Goal: Register for event/course

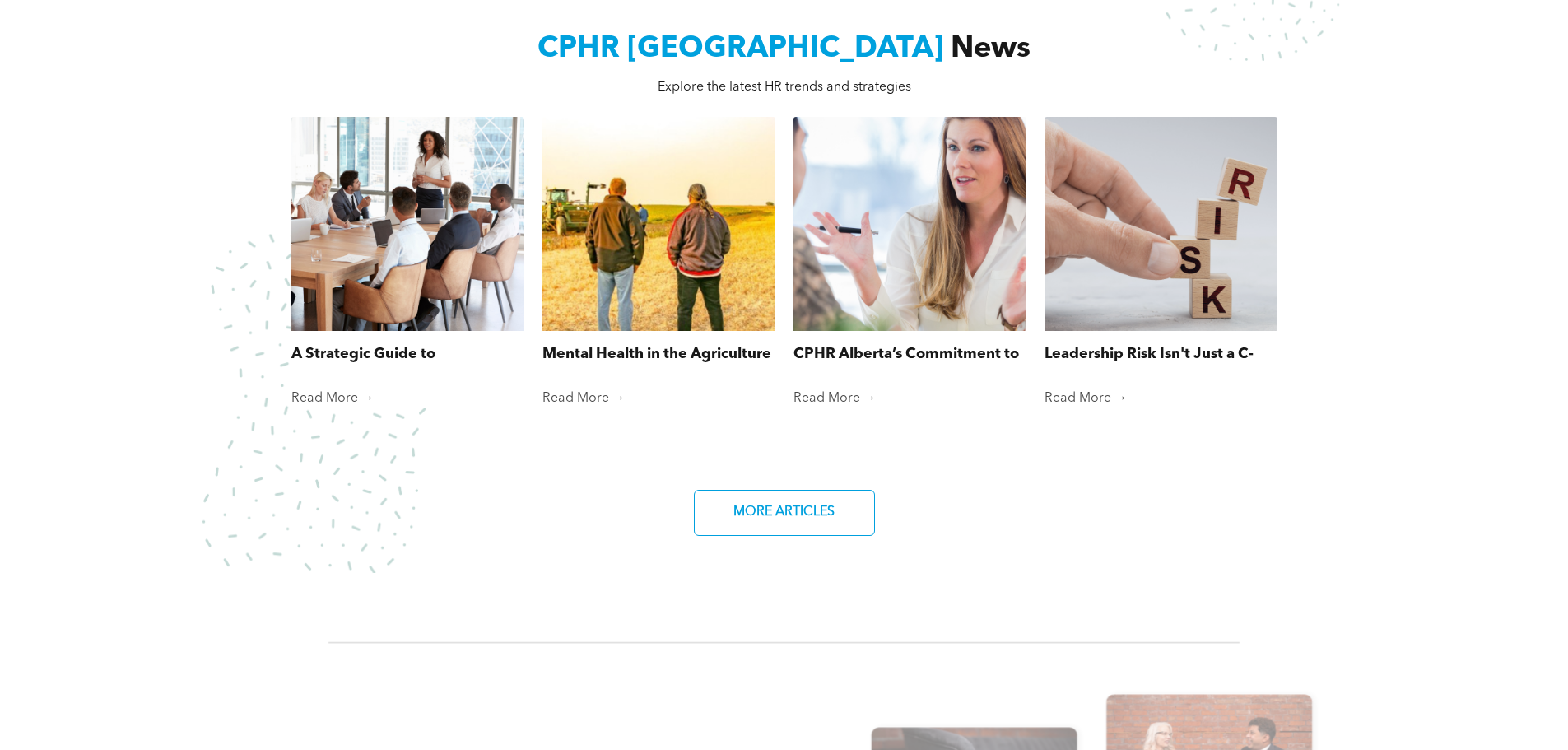
scroll to position [659, 0]
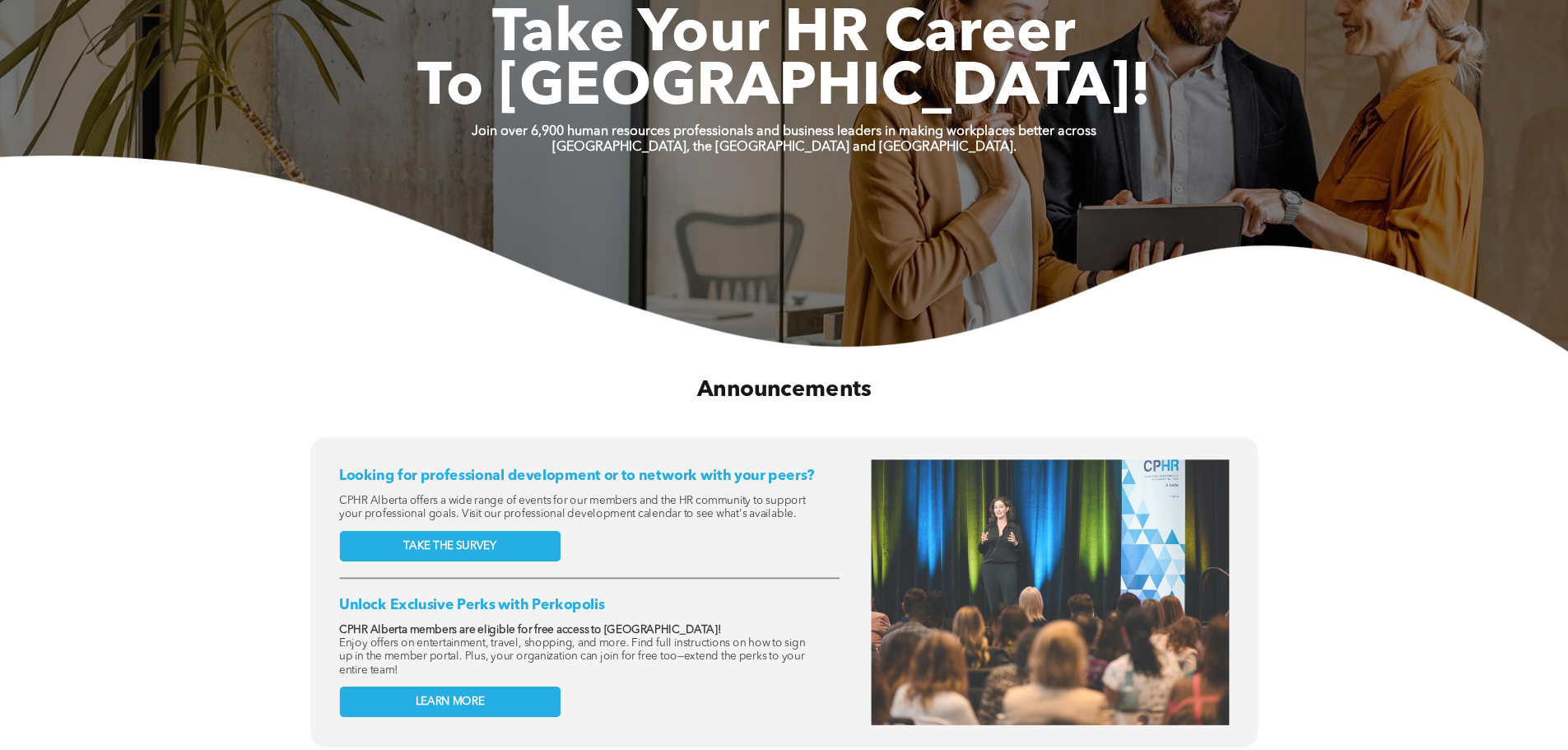
scroll to position [576, 0]
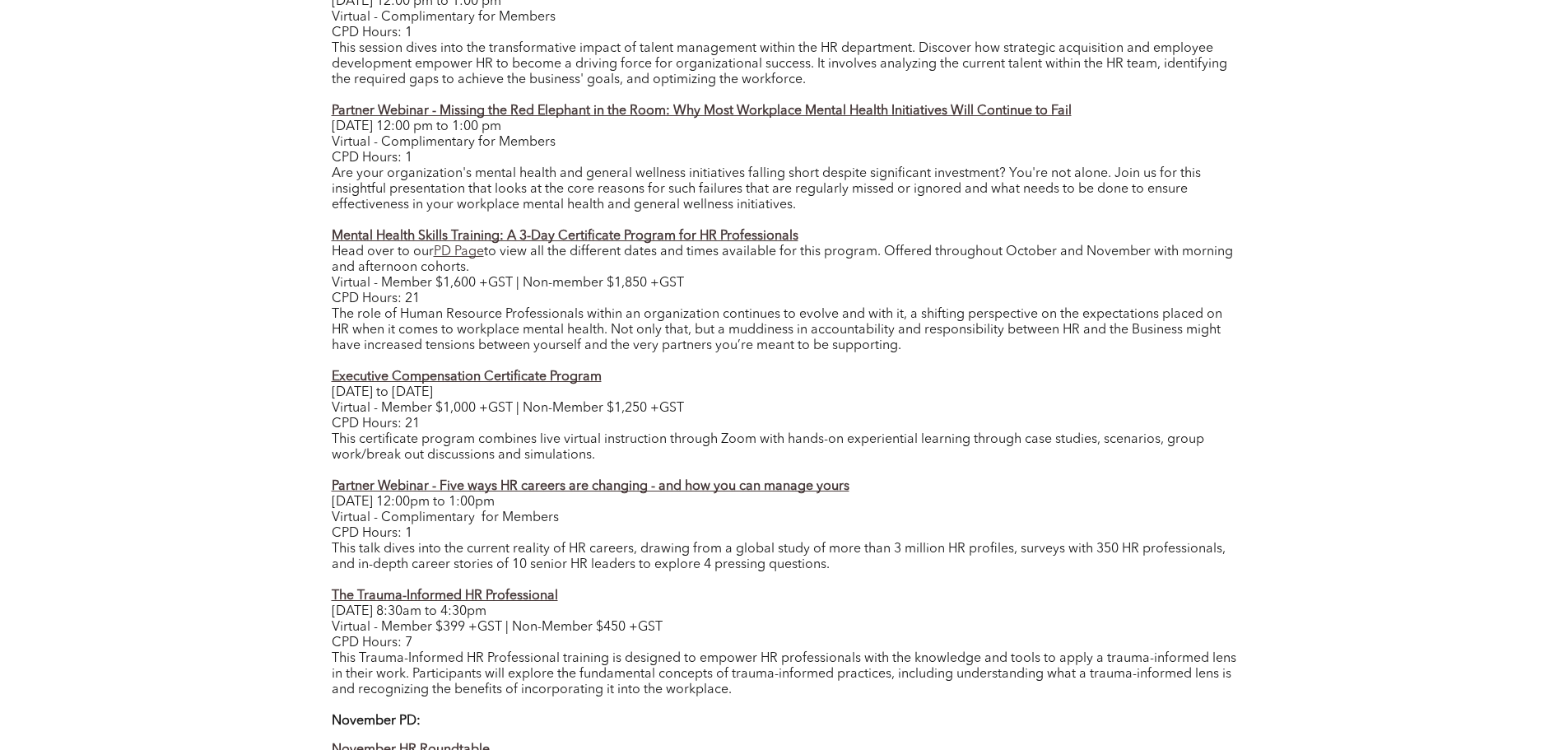
scroll to position [1070, 0]
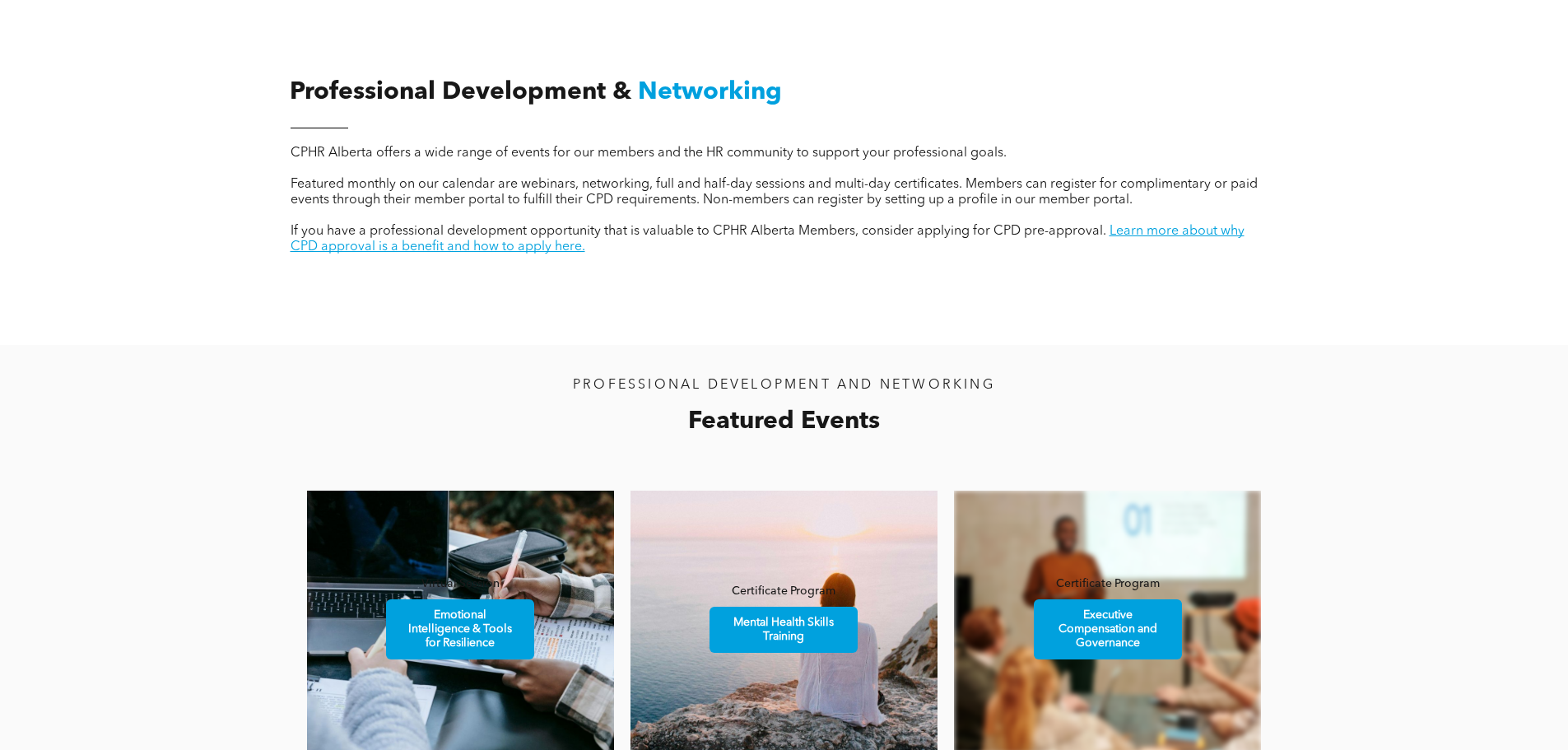
scroll to position [988, 0]
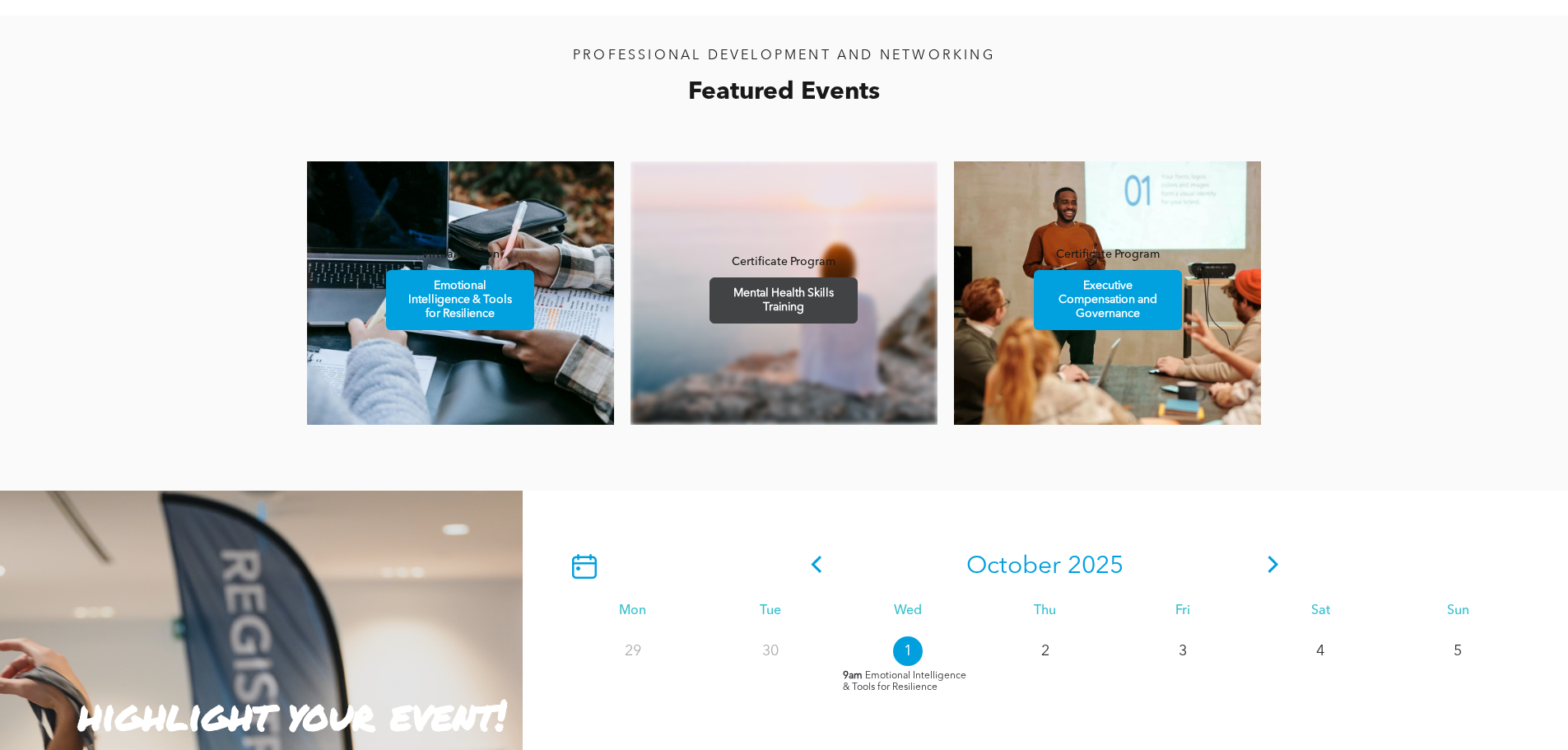
click at [786, 297] on span "Mental Health Skills Training" at bounding box center [784, 300] width 143 height 44
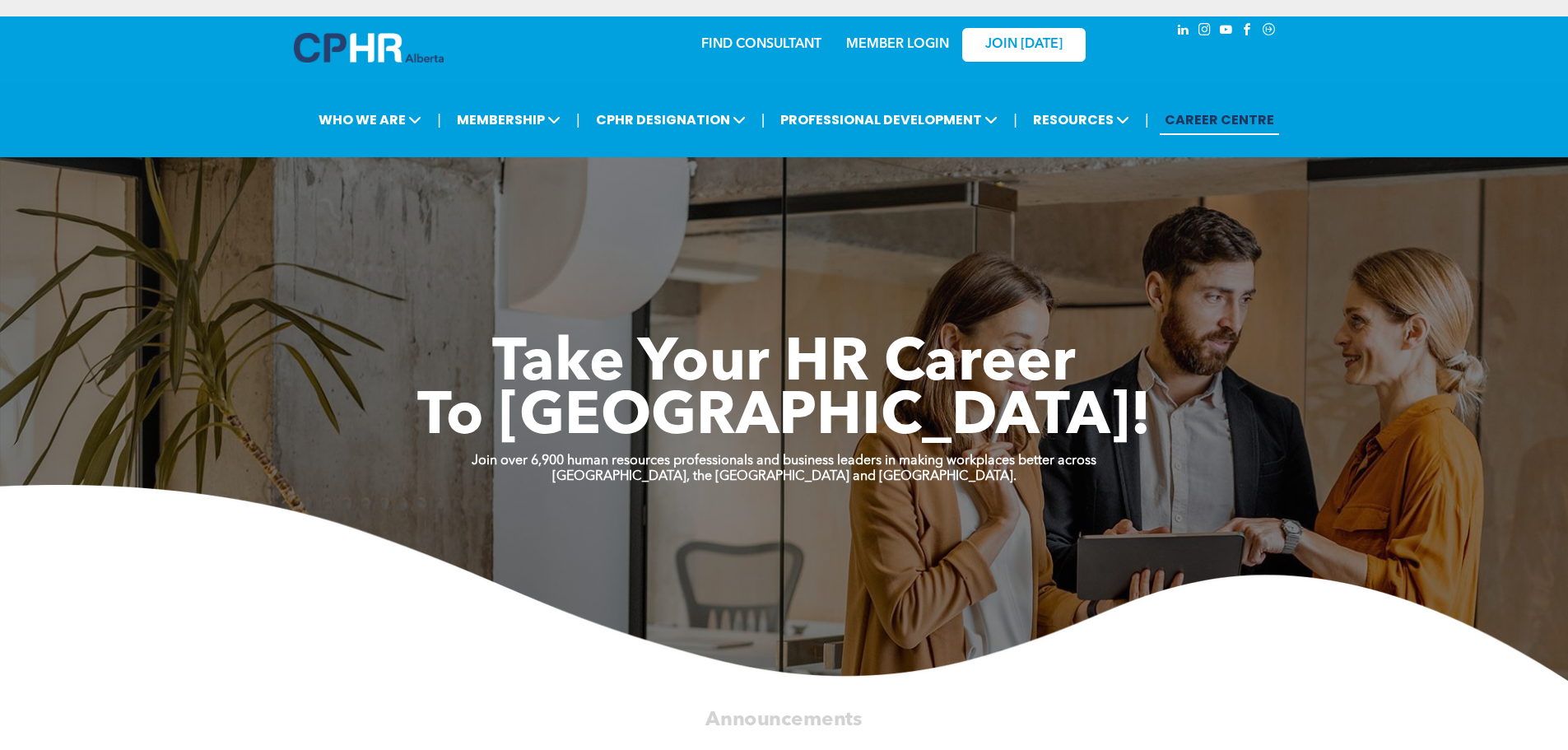
click at [1121, 72] on div at bounding box center [1196, 51] width 165 height 70
click at [1158, 81] on div at bounding box center [1196, 51] width 165 height 70
click at [896, 49] on link "MEMBER LOGIN" at bounding box center [897, 44] width 103 height 13
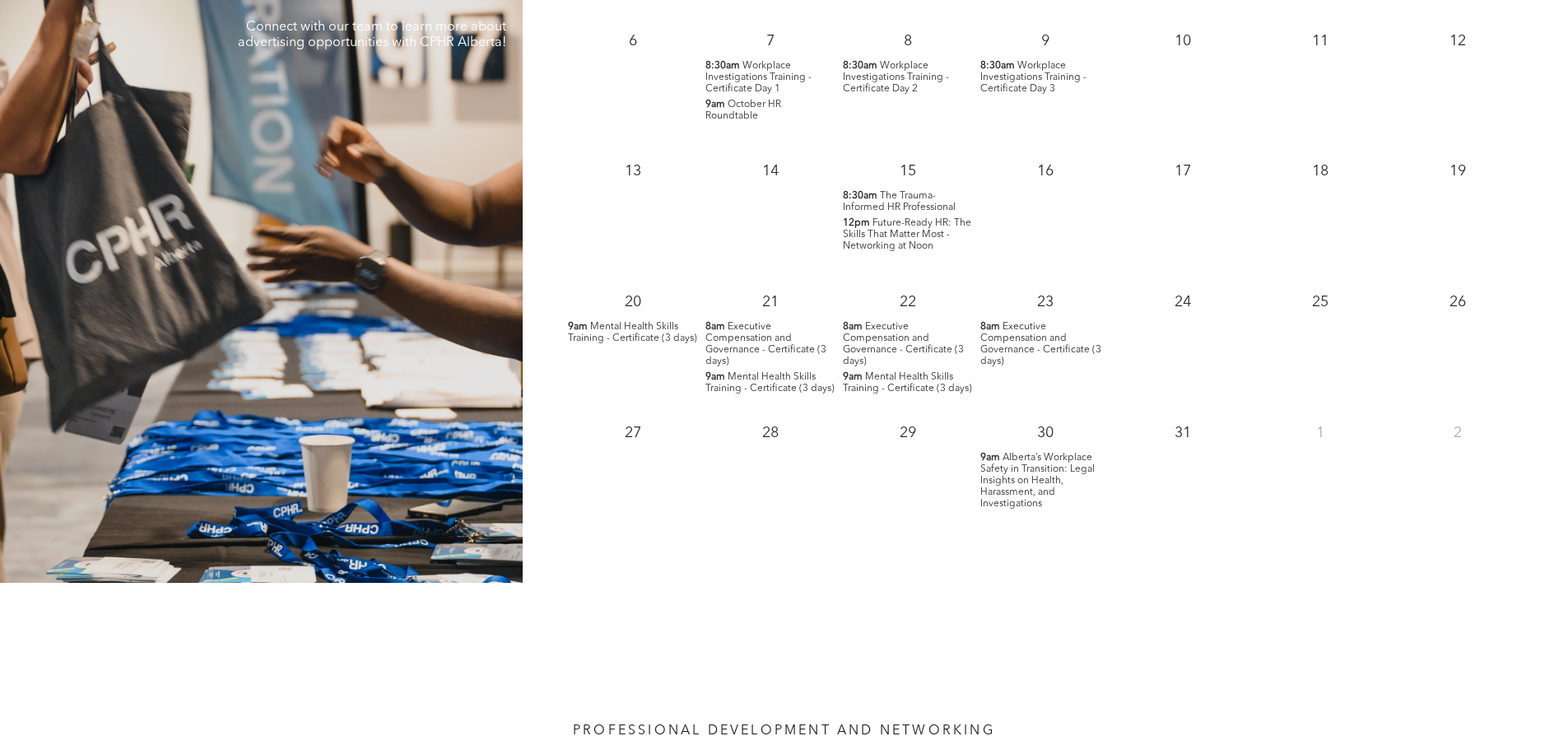
scroll to position [1400, 0]
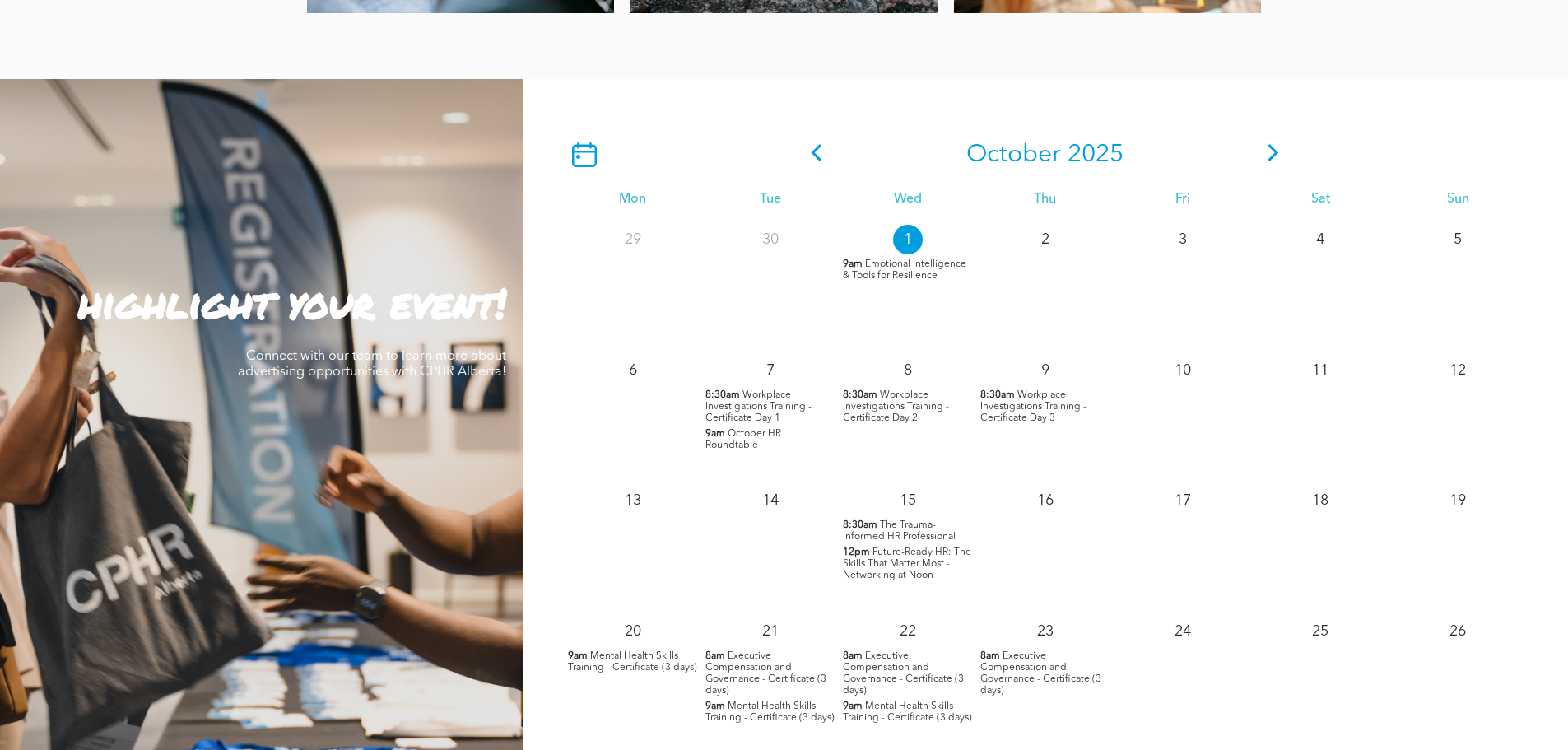
click at [1281, 151] on icon at bounding box center [1273, 153] width 24 height 17
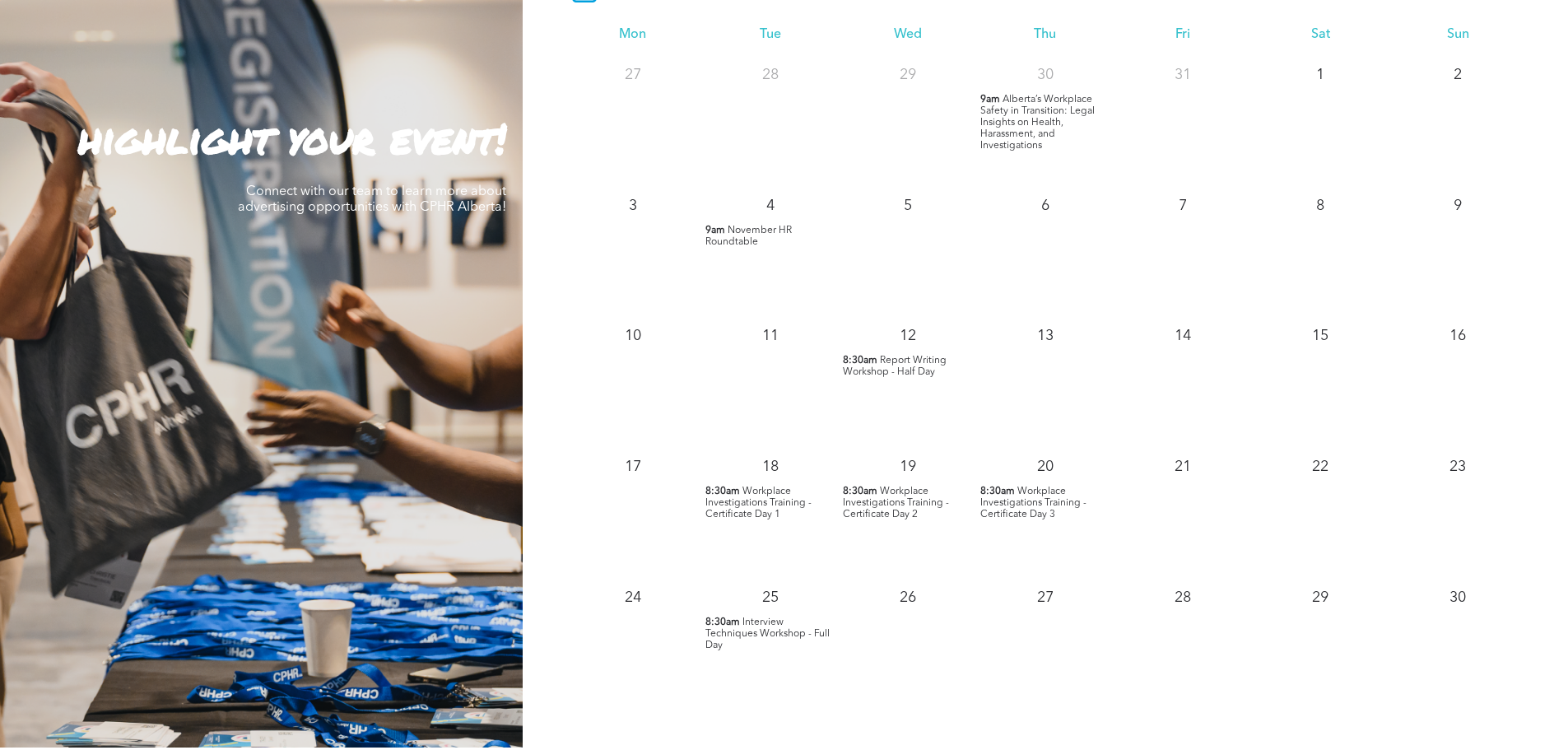
scroll to position [1483, 0]
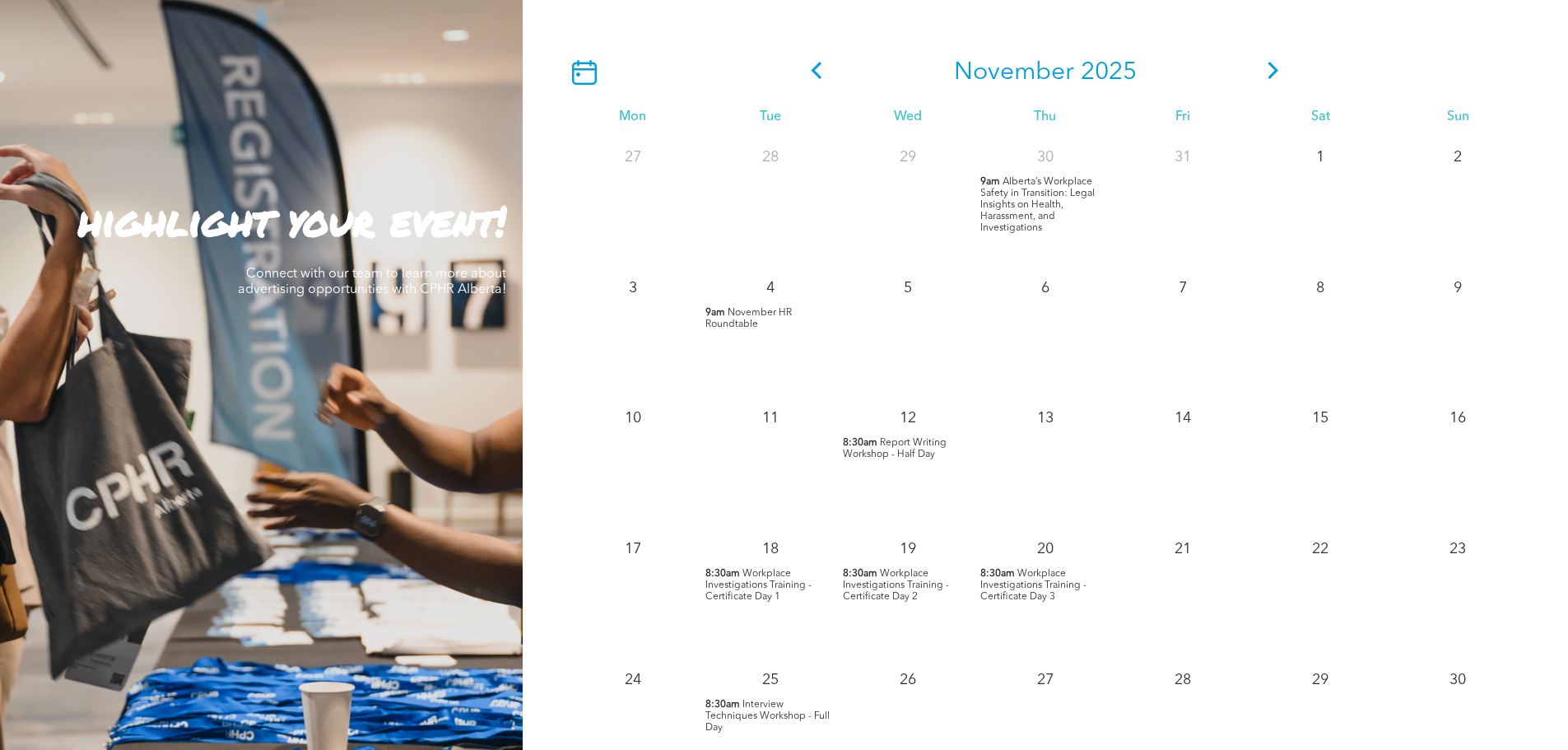
click at [1274, 70] on icon at bounding box center [1274, 70] width 10 height 17
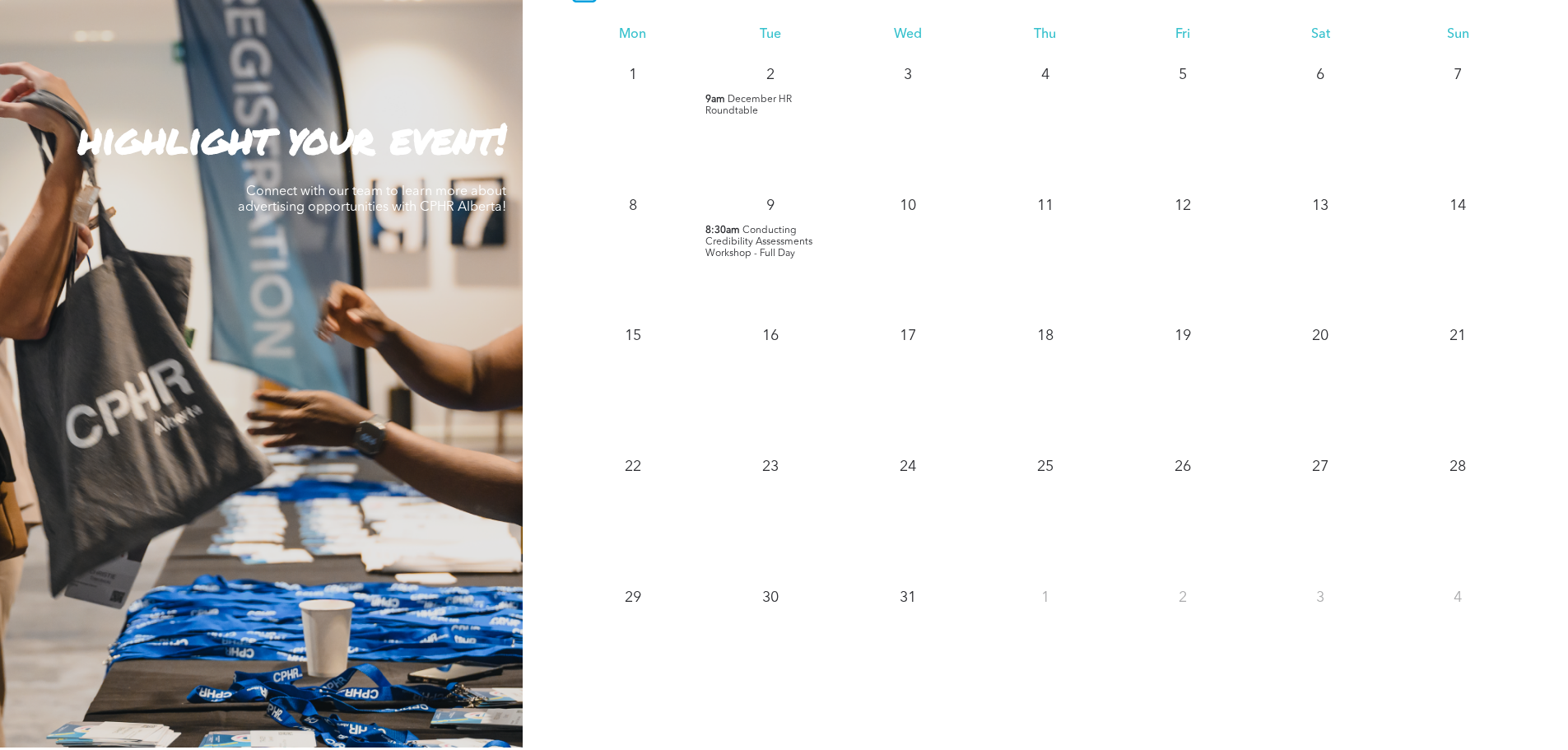
scroll to position [1400, 0]
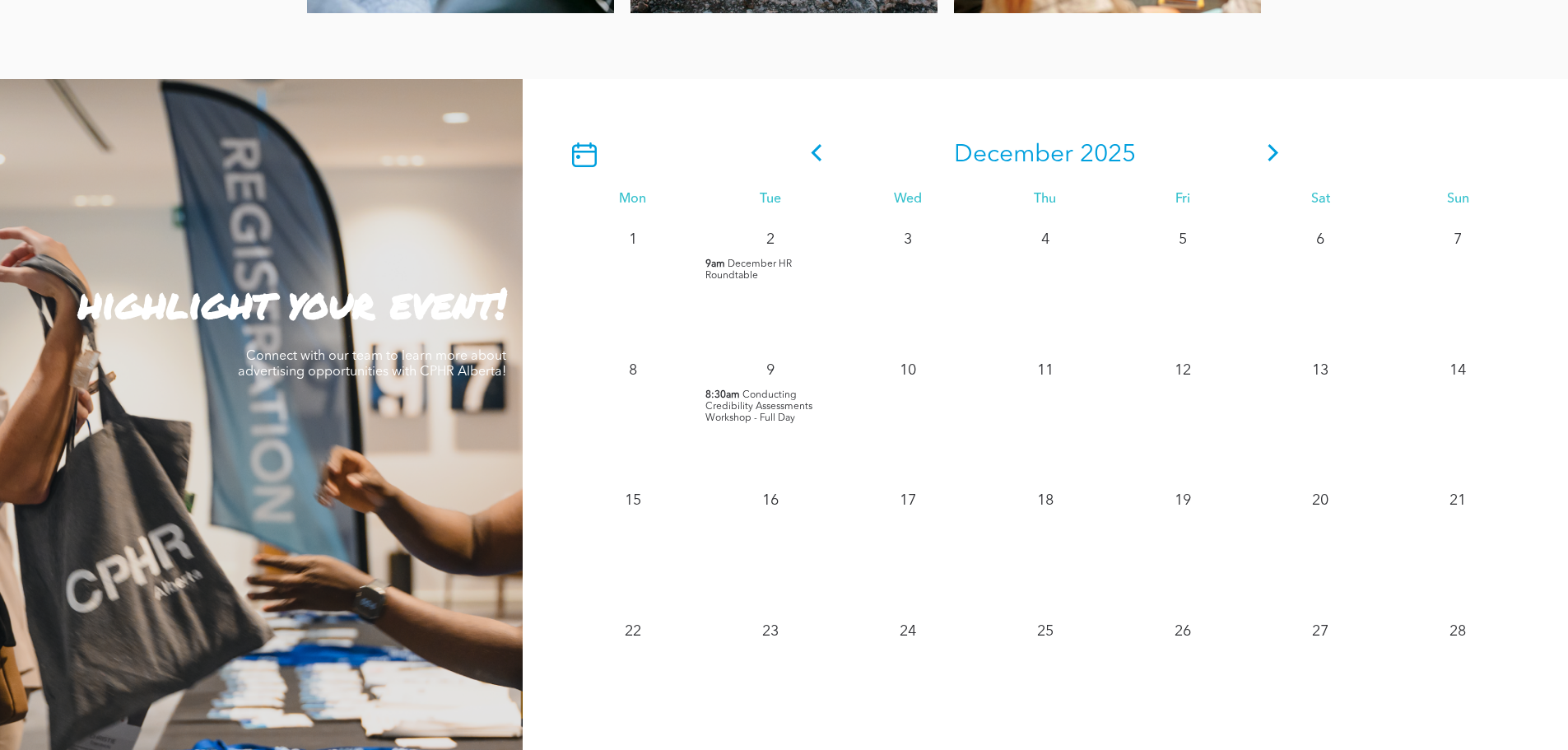
click at [818, 148] on icon at bounding box center [817, 153] width 24 height 17
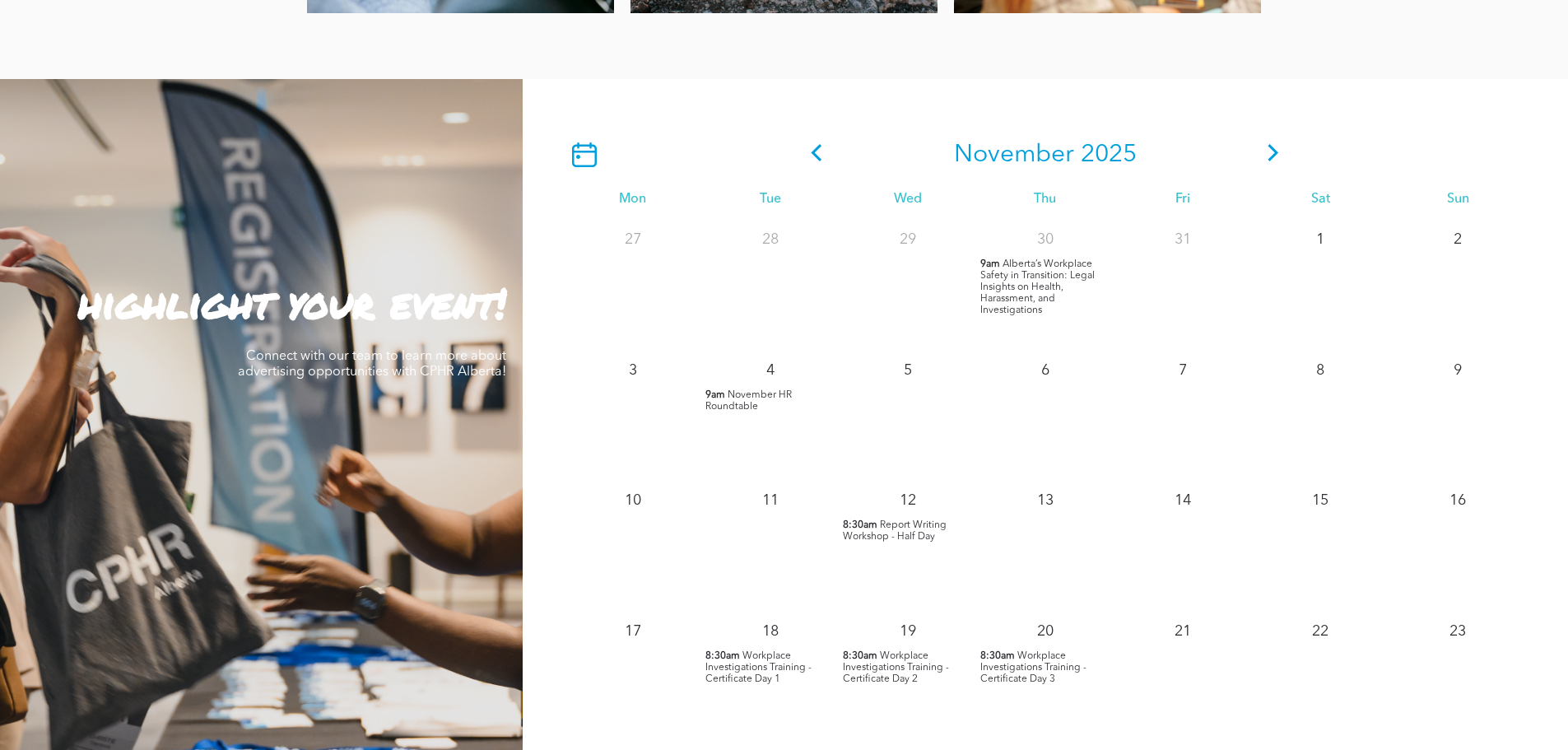
click at [822, 156] on icon at bounding box center [817, 153] width 24 height 17
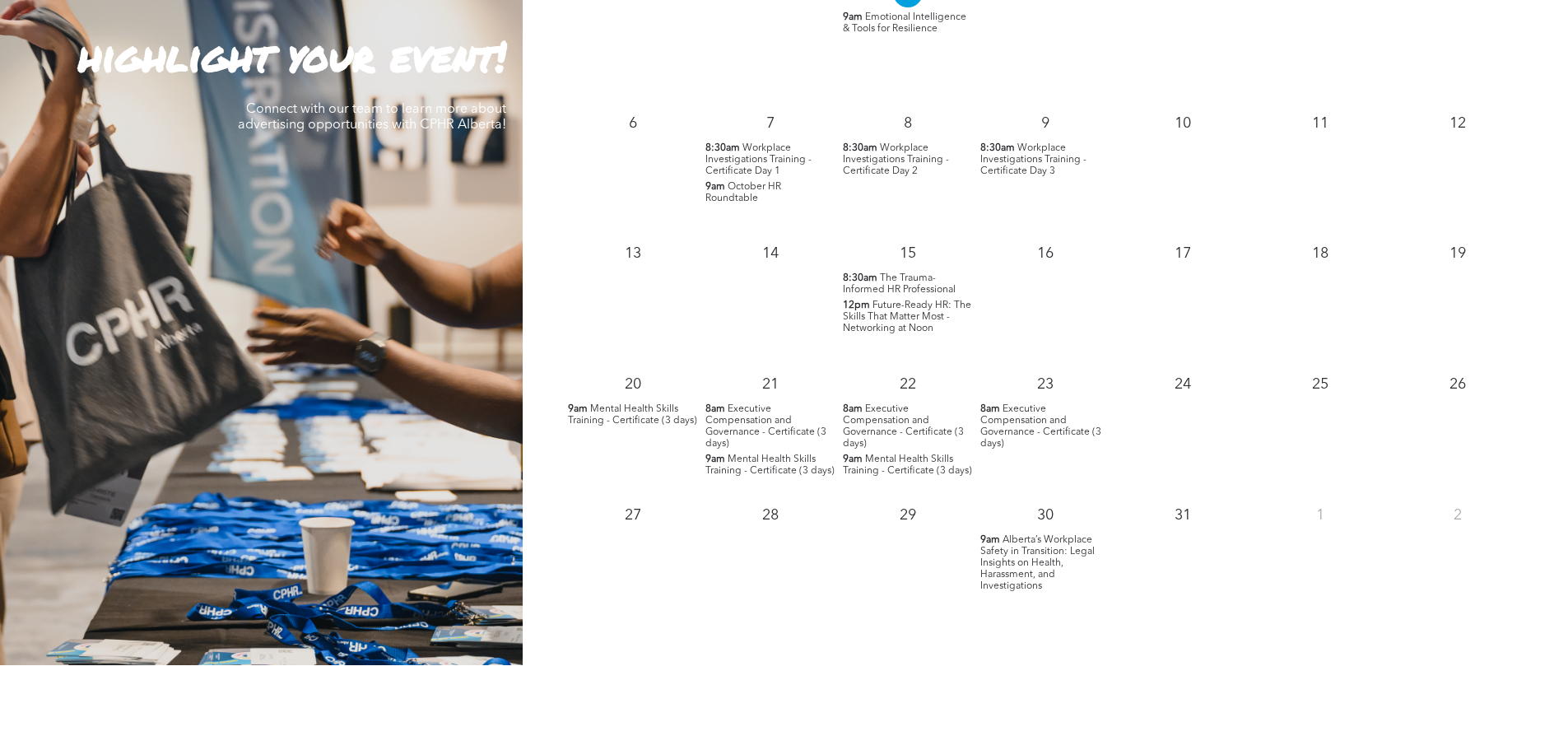
scroll to position [1564, 0]
